Goal: Task Accomplishment & Management: Use online tool/utility

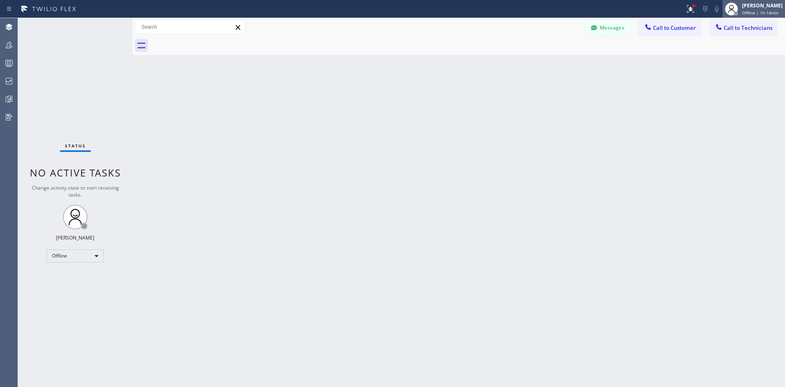
click at [760, 3] on div "[PERSON_NAME]" at bounding box center [762, 5] width 40 height 7
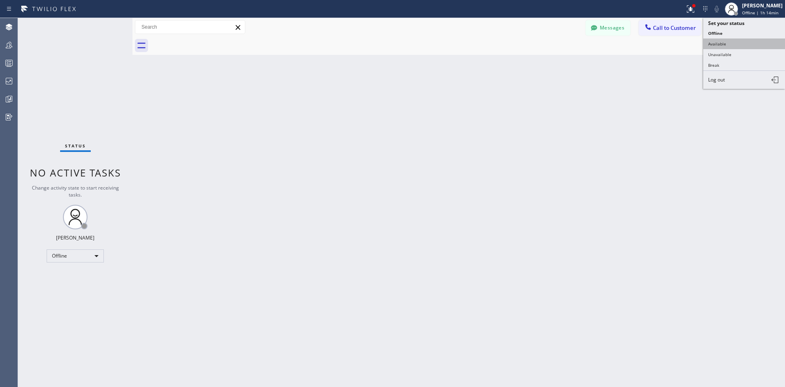
click at [724, 39] on button "Available" at bounding box center [745, 43] width 82 height 11
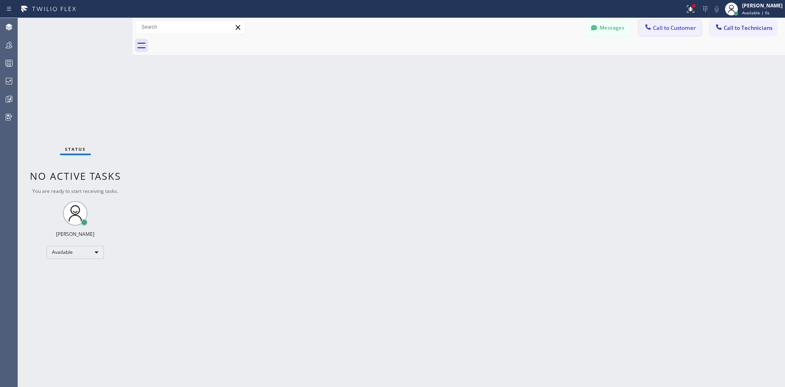
click at [656, 31] on span "Call to Customer" at bounding box center [674, 27] width 43 height 7
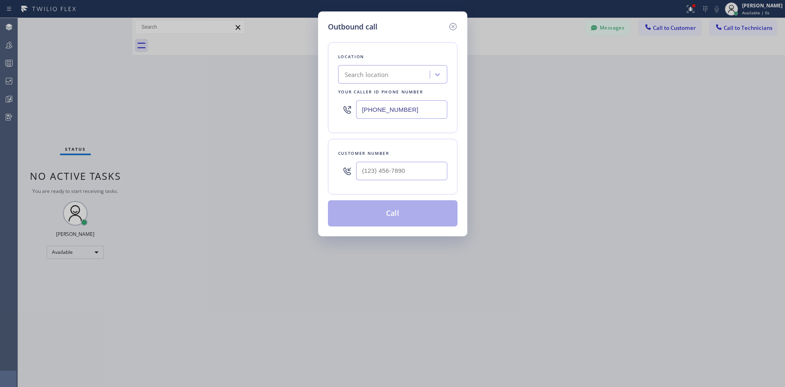
click at [386, 77] on div "Search location" at bounding box center [367, 74] width 44 height 9
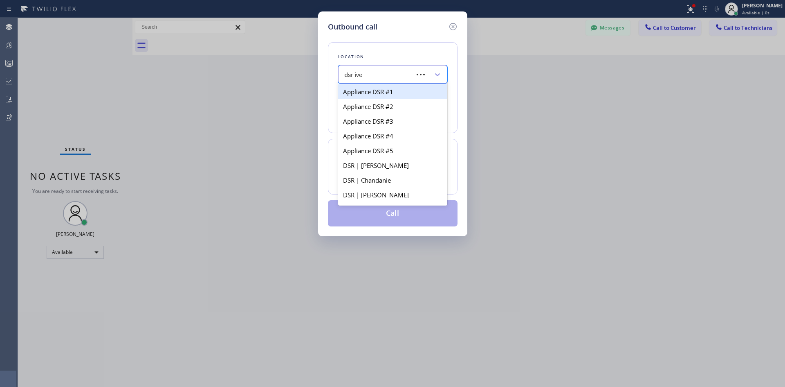
type input "dsr iver"
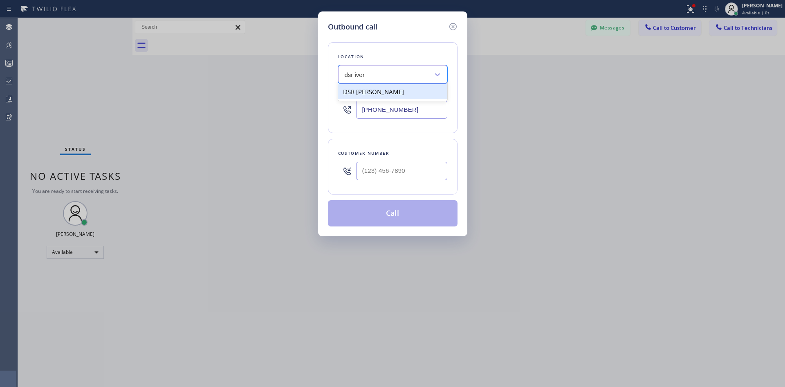
click at [402, 95] on div "DSR [PERSON_NAME]" at bounding box center [392, 91] width 109 height 15
drag, startPoint x: 398, startPoint y: 76, endPoint x: 311, endPoint y: 74, distance: 87.2
click at [311, 74] on div "Outbound call Location option DSR [PERSON_NAME], selected. option DSR [PERSON_N…" at bounding box center [392, 193] width 785 height 387
drag, startPoint x: 390, startPoint y: 71, endPoint x: 385, endPoint y: 72, distance: 5.5
click at [388, 72] on div "DSR [PERSON_NAME]" at bounding box center [385, 74] width 89 height 14
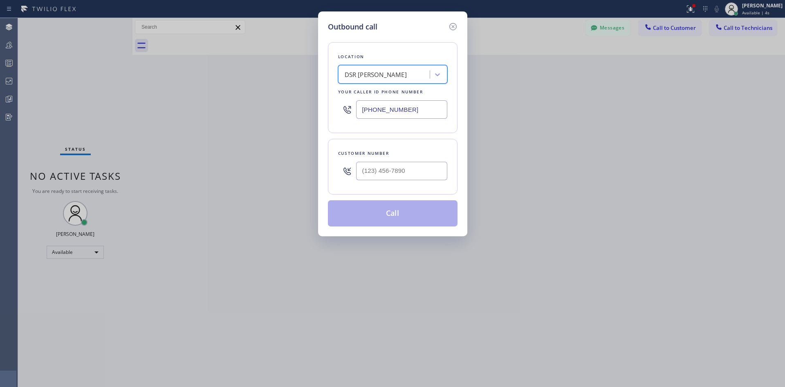
click at [353, 74] on div "DSR [PERSON_NAME]" at bounding box center [376, 74] width 62 height 9
click at [353, 73] on div "DSR [PERSON_NAME]" at bounding box center [376, 74] width 62 height 9
click at [434, 74] on icon at bounding box center [438, 74] width 8 height 8
click at [452, 63] on div "Location option DSR [PERSON_NAME], selected. option DSR [PERSON_NAME] focused, …" at bounding box center [393, 87] width 130 height 91
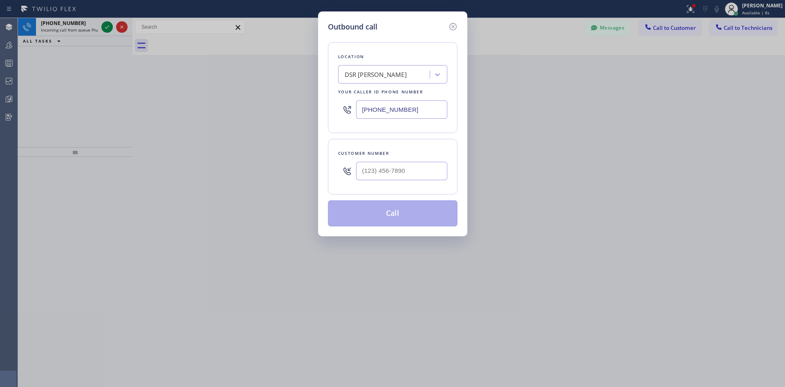
click at [399, 85] on div "Location DSR [PERSON_NAME] Your caller id phone number [PHONE_NUMBER]" at bounding box center [393, 87] width 130 height 91
click at [394, 70] on div "DSR [PERSON_NAME]" at bounding box center [385, 74] width 89 height 14
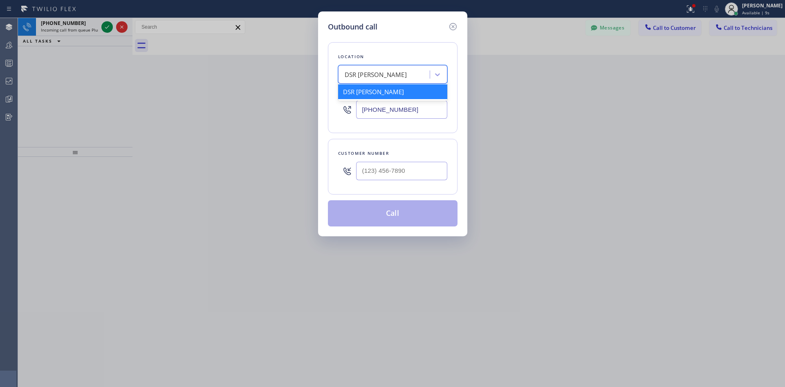
click at [410, 111] on input "[PHONE_NUMBER]" at bounding box center [401, 109] width 91 height 18
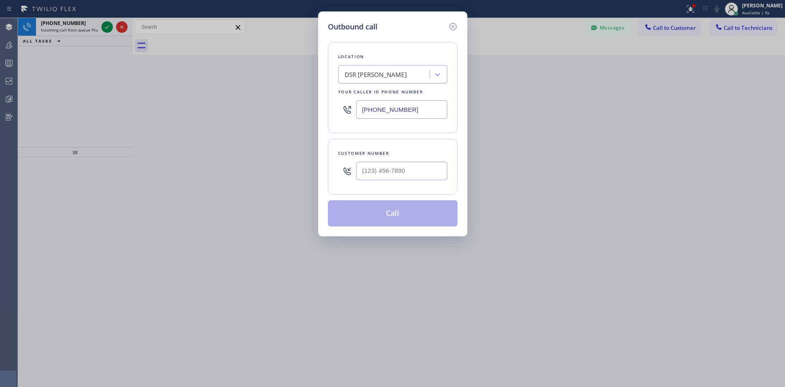
drag, startPoint x: 414, startPoint y: 110, endPoint x: 244, endPoint y: 110, distance: 169.8
click at [244, 110] on div "Outbound call Location DSR [PERSON_NAME] Your caller id phone number [PHONE_NUM…" at bounding box center [392, 193] width 785 height 387
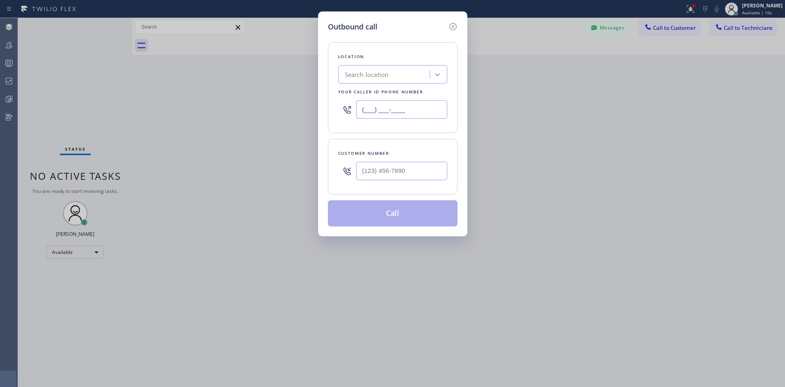
type input "(___) ___-____"
paste input "650) 243-0322"
type input "[PHONE_NUMBER]"
type input "(___) ___-____"
click at [391, 173] on input "(___) ___-____" at bounding box center [401, 171] width 91 height 18
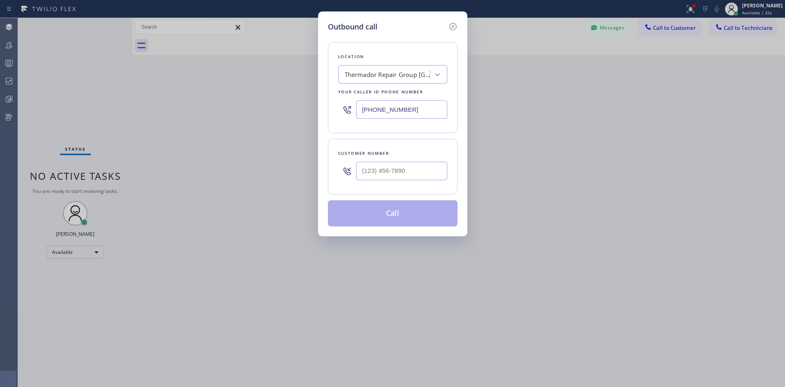
type input "(___) ___-____"
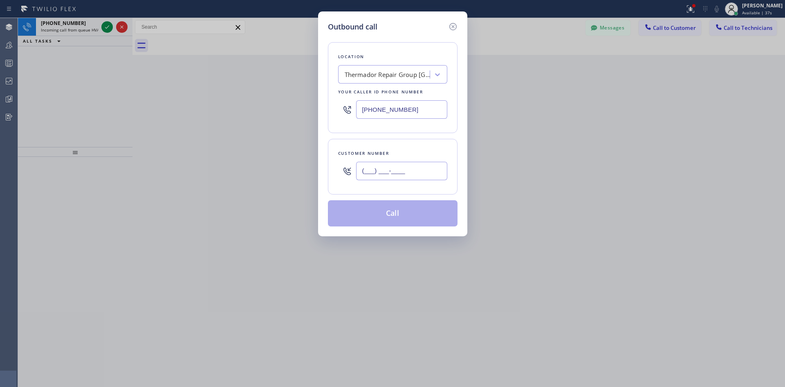
paste input "203) 913-0851"
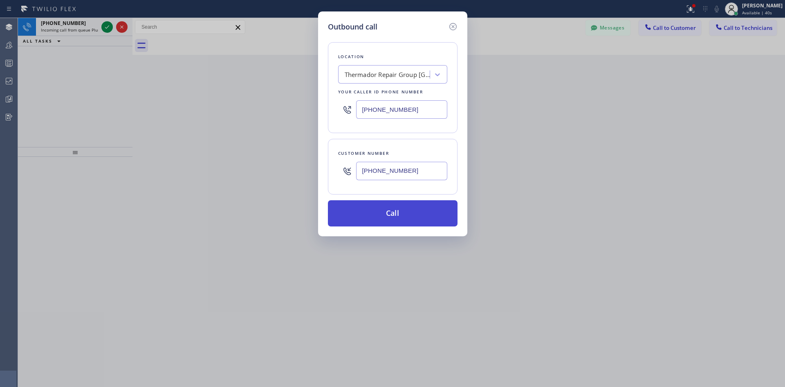
click at [393, 218] on button "Call" at bounding box center [393, 213] width 130 height 26
click at [453, 26] on icon at bounding box center [452, 26] width 7 height 7
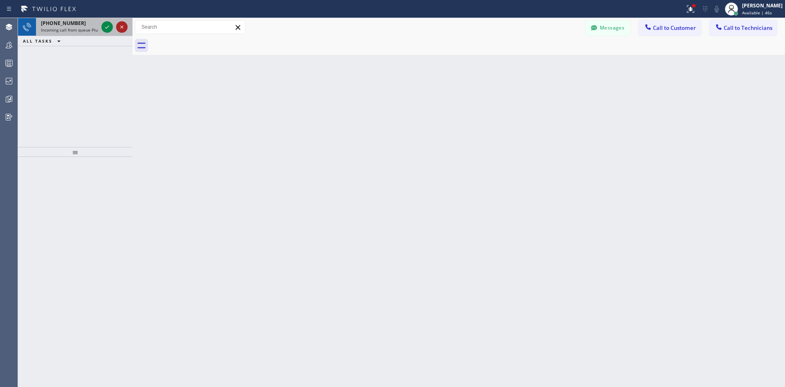
click at [125, 28] on icon at bounding box center [122, 27] width 10 height 10
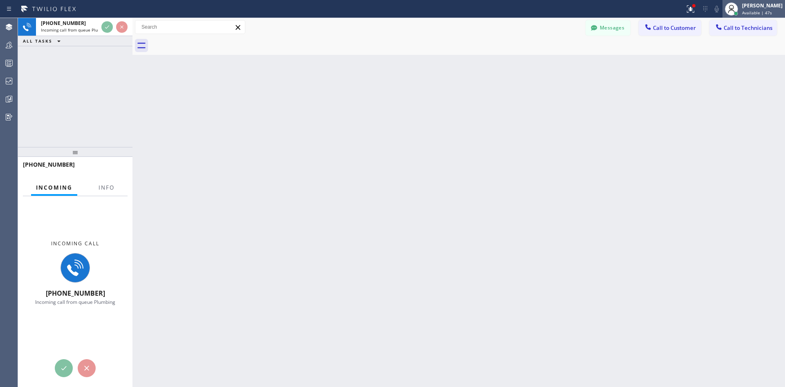
click at [742, 11] on span "Available | 47s" at bounding box center [757, 13] width 30 height 6
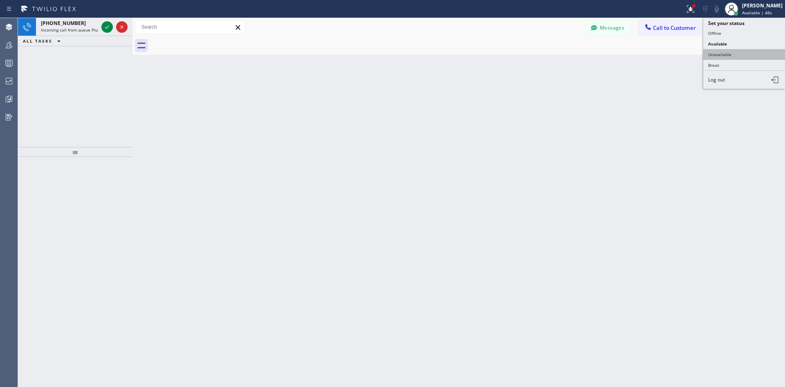
click at [735, 52] on button "Unavailable" at bounding box center [745, 54] width 82 height 11
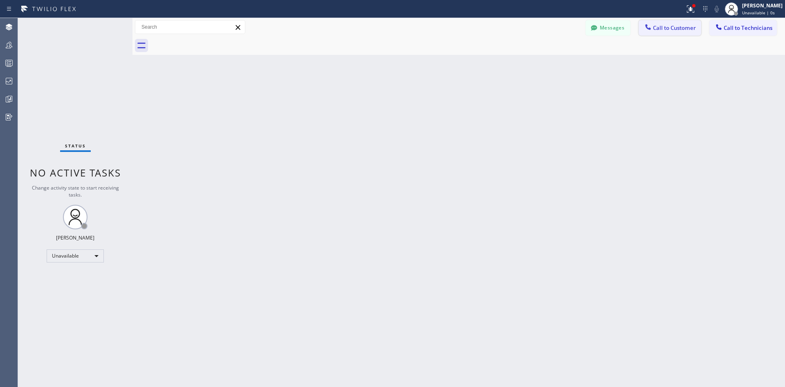
click at [679, 26] on span "Call to Customer" at bounding box center [674, 27] width 43 height 7
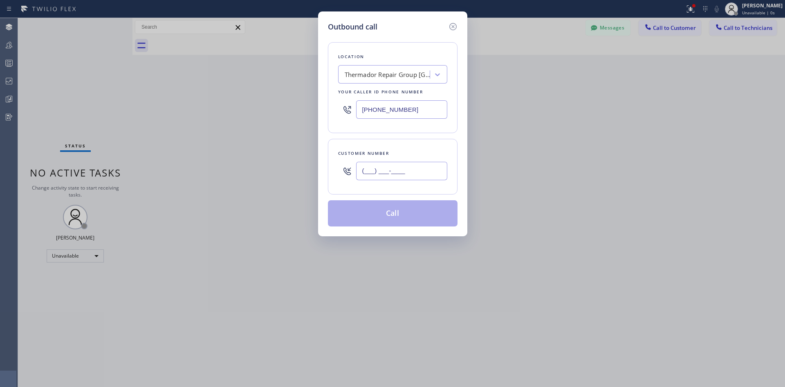
click at [413, 179] on input "(___) ___-____" at bounding box center [401, 171] width 91 height 18
paste input "203) 913-0851"
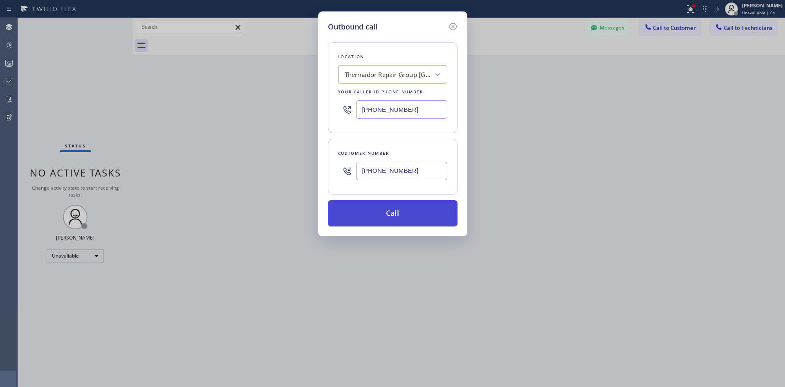
type input "[PHONE_NUMBER]"
click at [423, 211] on button "Call" at bounding box center [393, 213] width 130 height 26
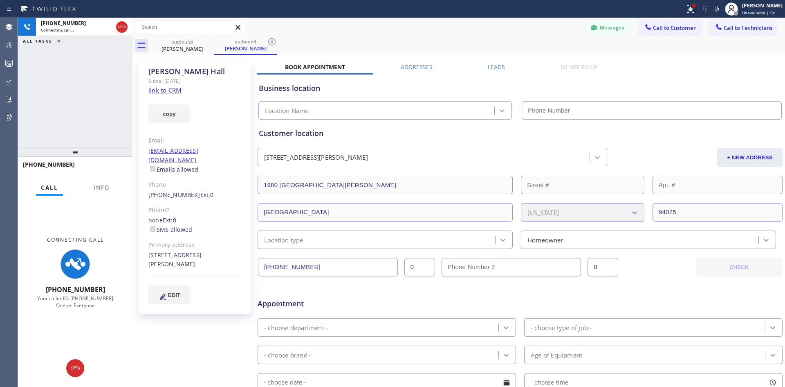
type input "[PHONE_NUMBER]"
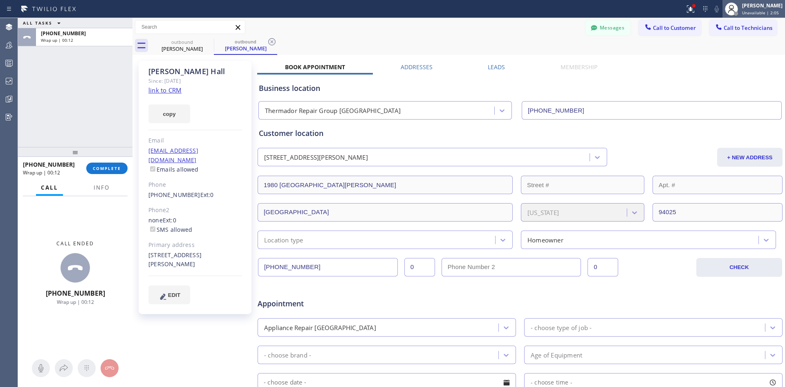
click at [746, 11] on span "Unavailable | 2:05" at bounding box center [760, 13] width 37 height 6
click at [103, 174] on button "COMPLETE" at bounding box center [106, 167] width 41 height 11
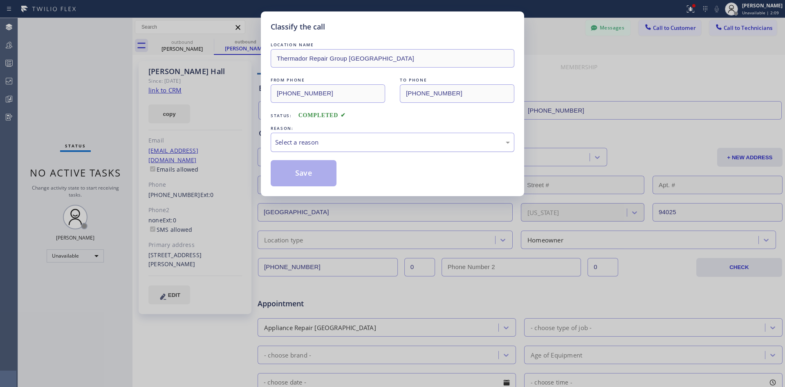
click at [410, 144] on div "Select a reason" at bounding box center [392, 141] width 235 height 9
click at [324, 165] on button "Save" at bounding box center [304, 173] width 66 height 26
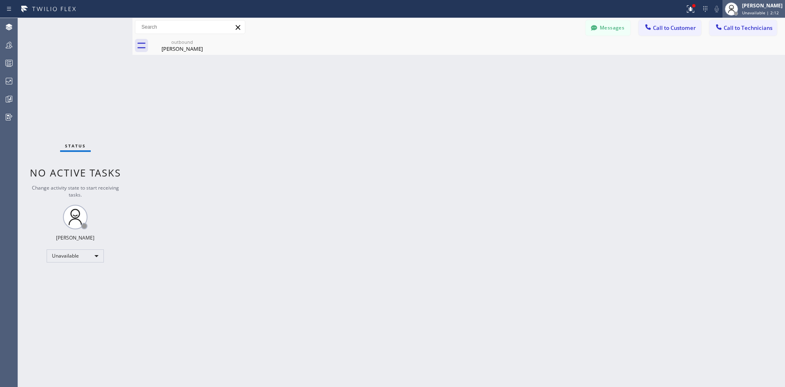
click at [747, 10] on span "Unavailable | 2:12" at bounding box center [760, 13] width 37 height 6
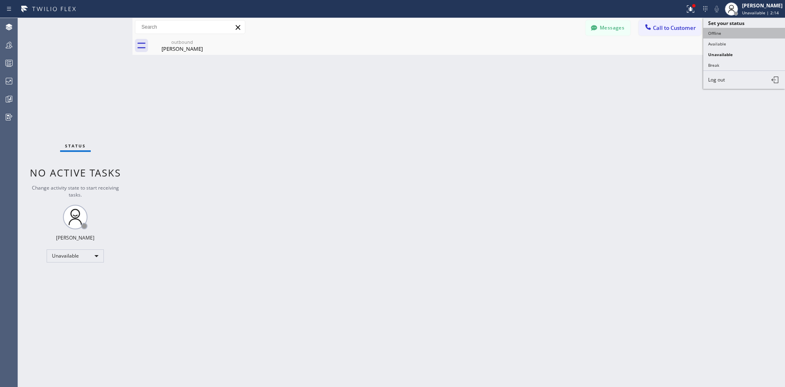
click at [730, 35] on button "Offline" at bounding box center [745, 33] width 82 height 11
